Goal: Task Accomplishment & Management: Use online tool/utility

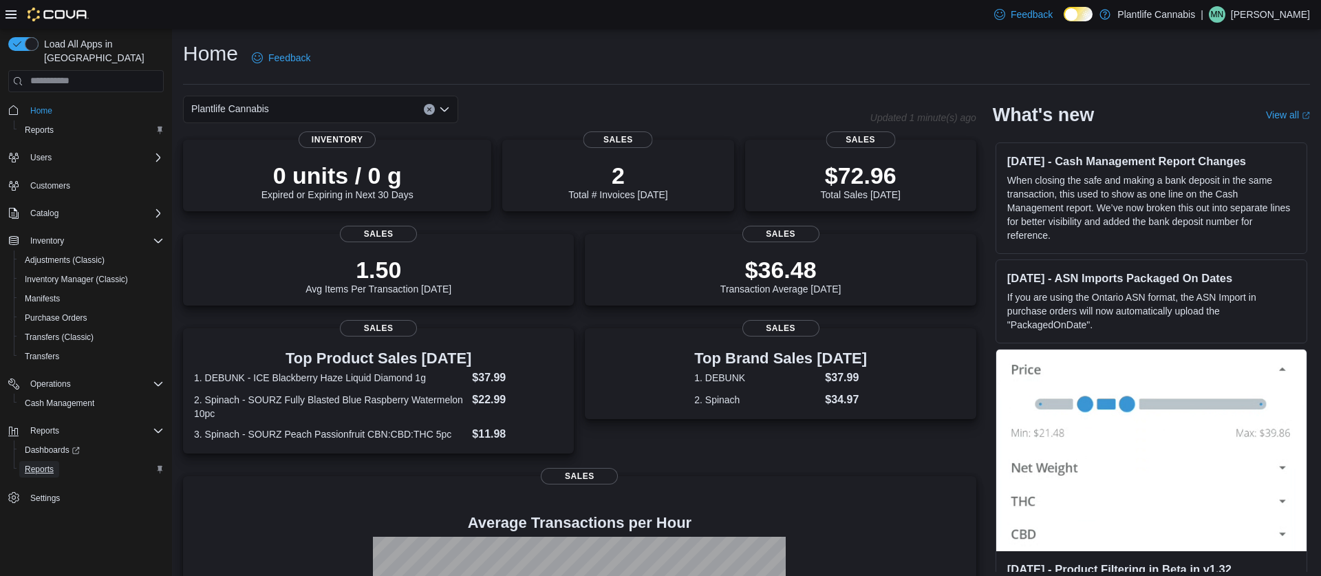
click at [50, 464] on span "Reports" at bounding box center [39, 469] width 29 height 11
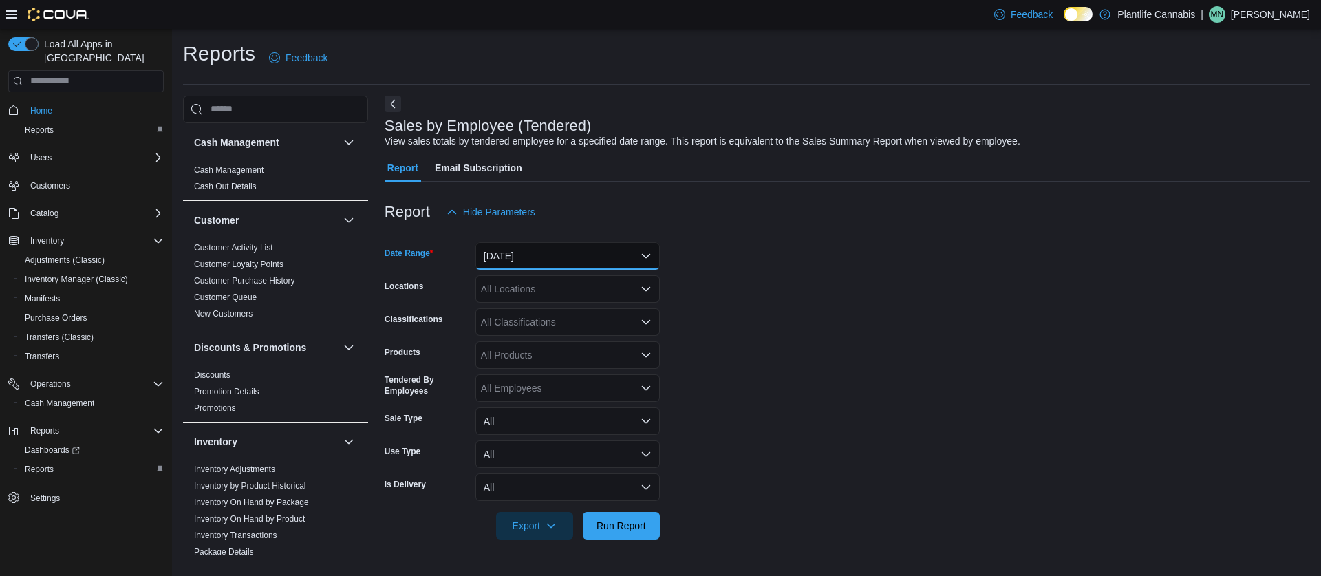
click at [498, 248] on button "[DATE]" at bounding box center [568, 256] width 184 height 28
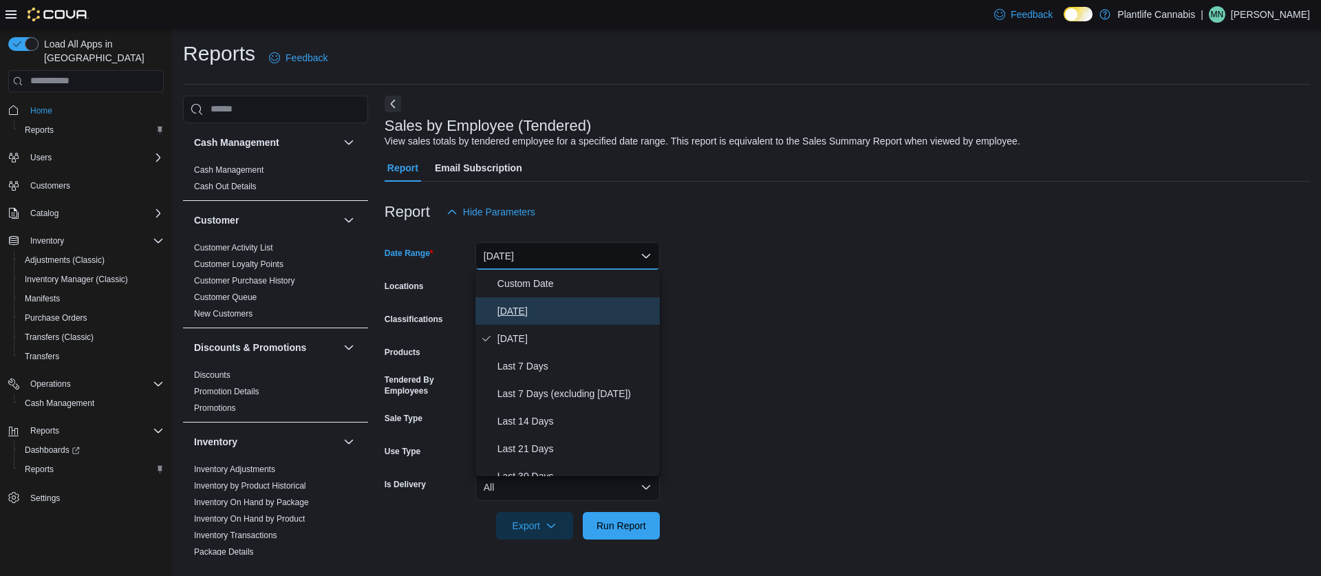
click at [503, 307] on span "[DATE]" at bounding box center [576, 311] width 157 height 17
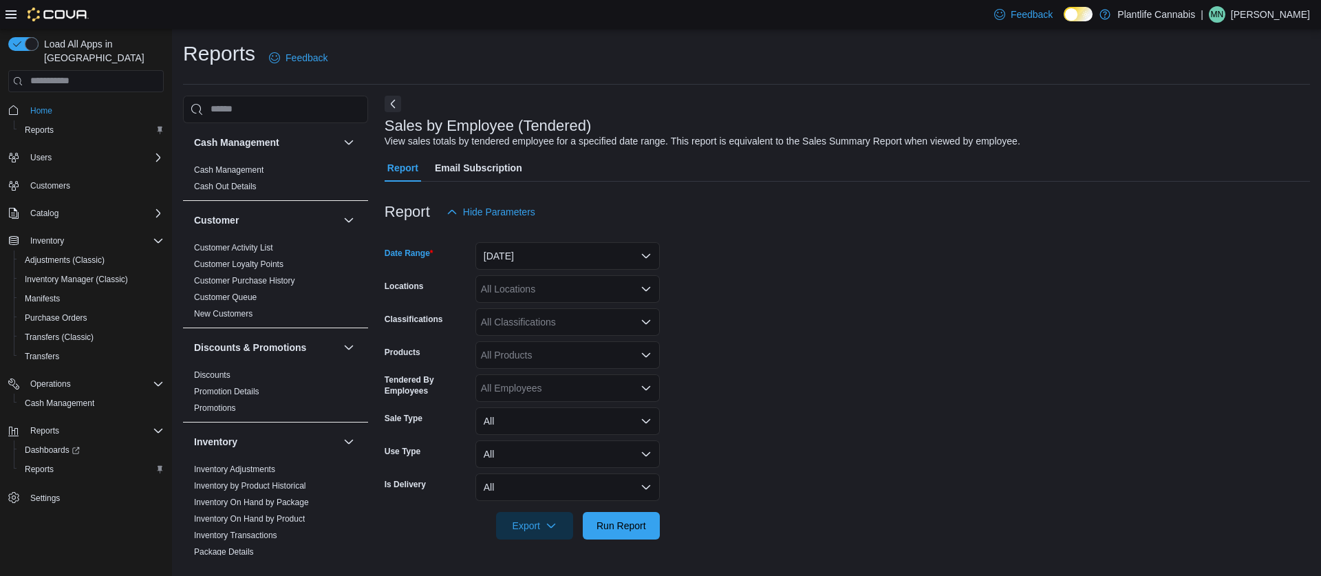
click at [505, 291] on div "All Locations" at bounding box center [568, 289] width 184 height 28
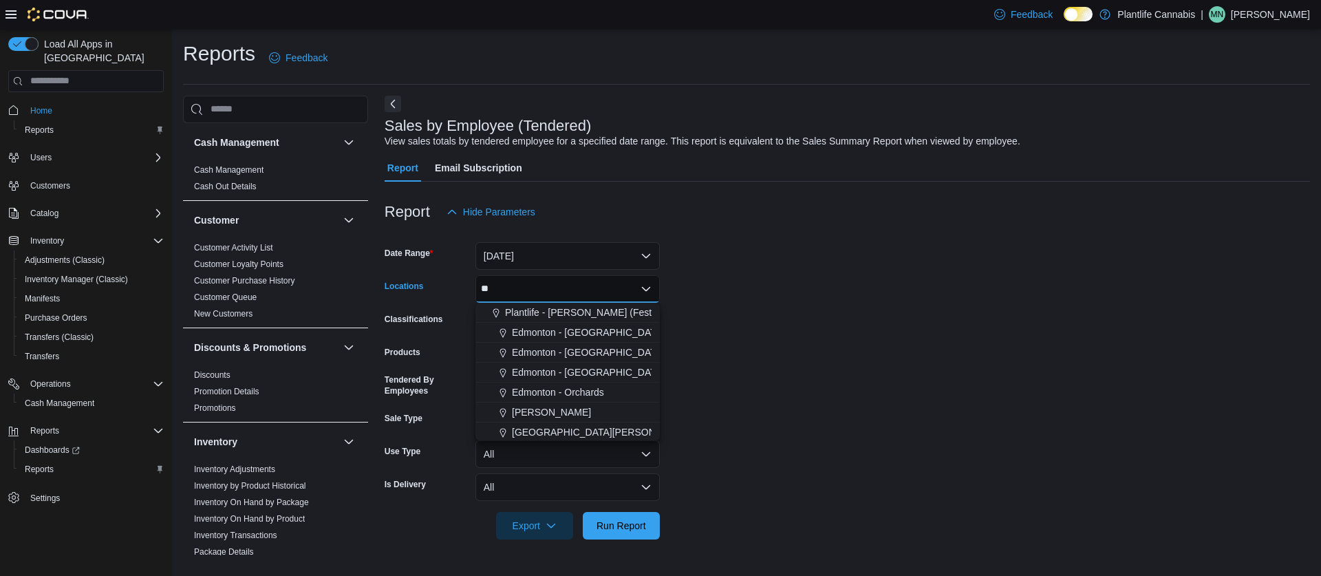
type input "***"
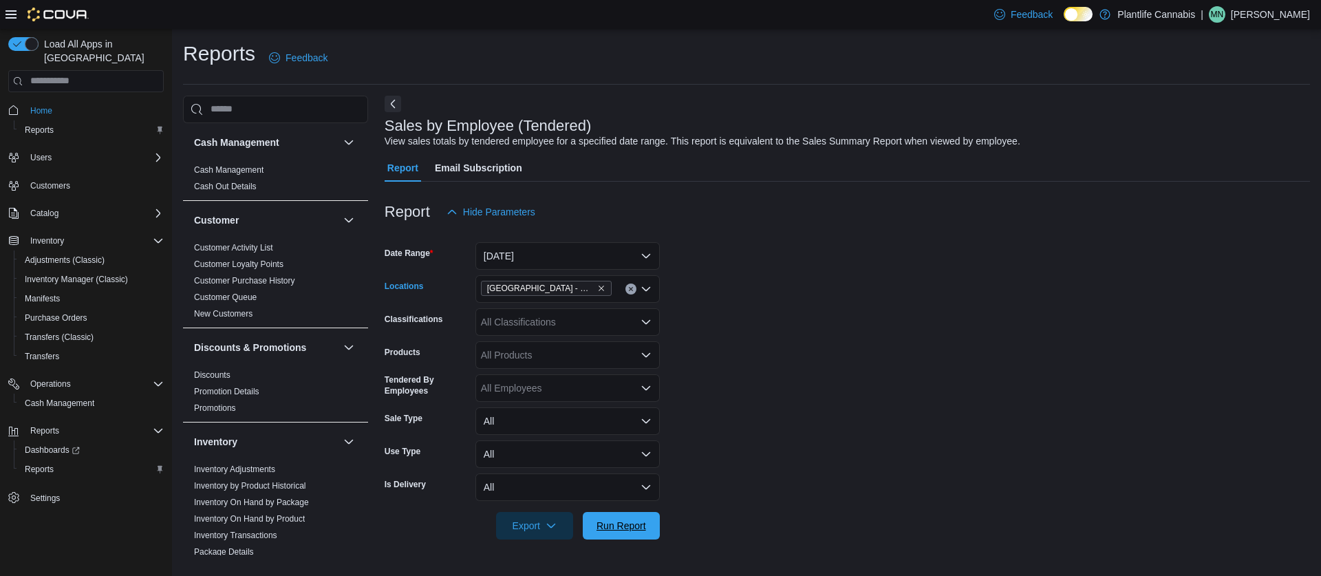
drag, startPoint x: 622, startPoint y: 531, endPoint x: 617, endPoint y: 491, distance: 40.2
click at [621, 531] on span "Run Report" at bounding box center [622, 526] width 50 height 14
